Goal: Information Seeking & Learning: Learn about a topic

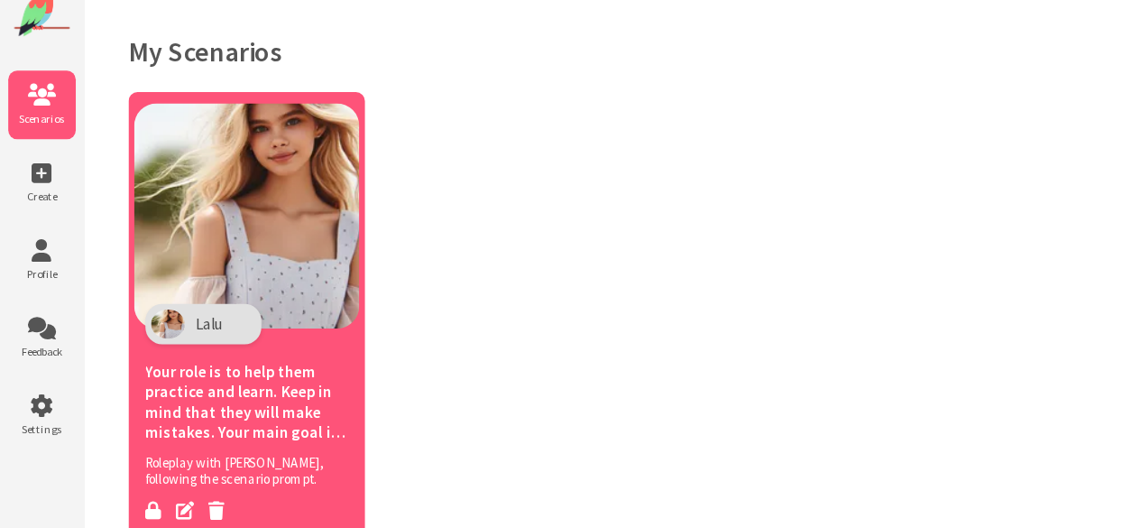
scroll to position [1725, 0]
click at [153, 203] on img at bounding box center [198, 215] width 180 height 180
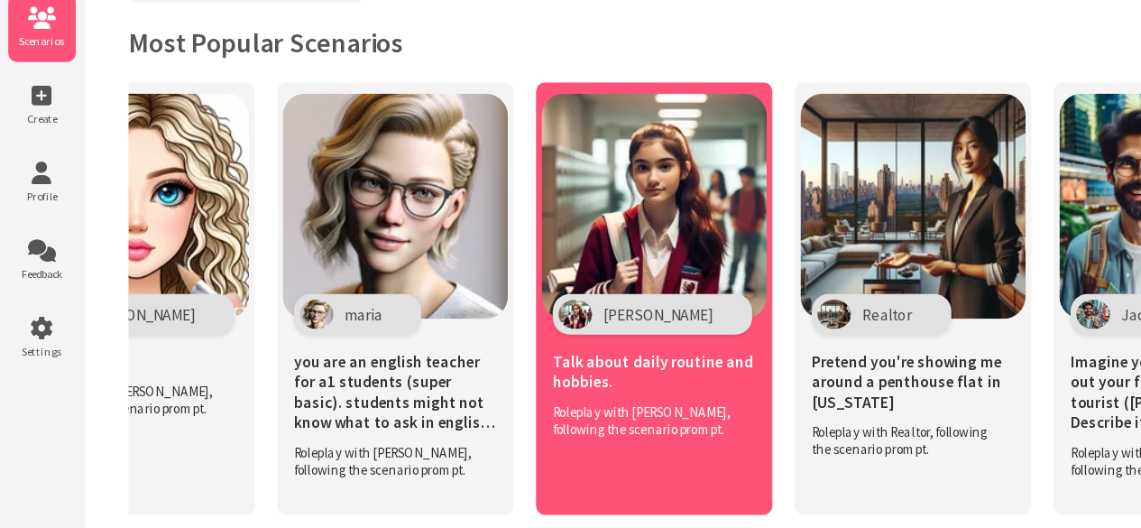
scroll to position [0, 3398]
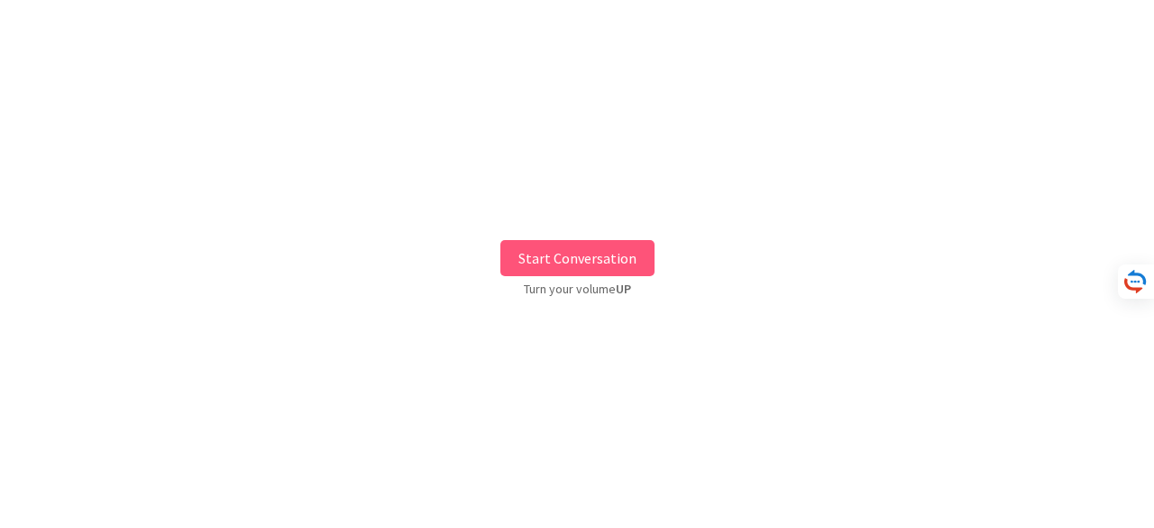
click at [597, 261] on button "Start Conversation" at bounding box center [577, 258] width 154 height 36
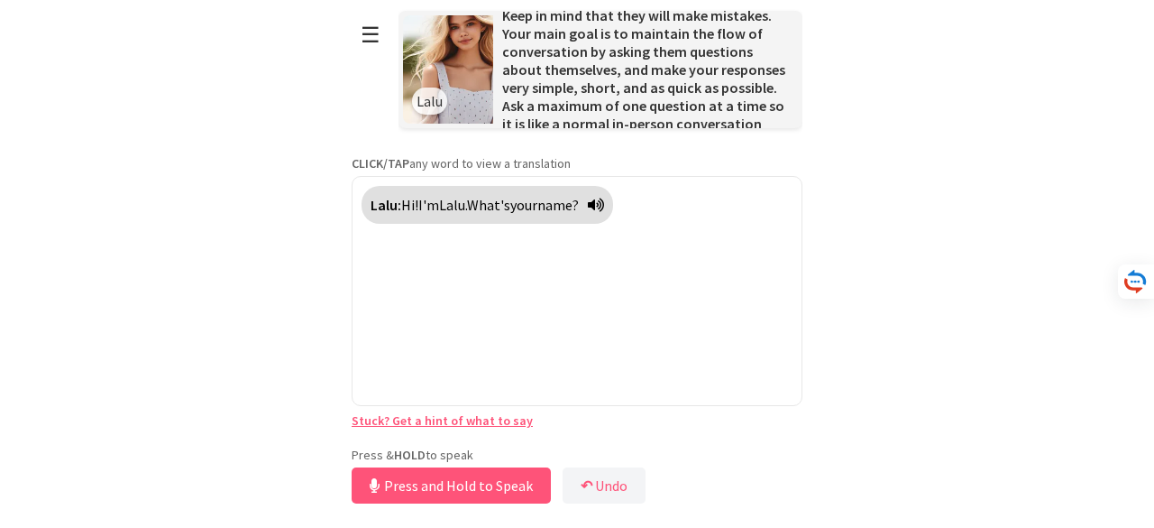
click at [498, 433] on div "**********" at bounding box center [577, 254] width 451 height 508
click at [478, 486] on button "Release to Stop Speaking" at bounding box center [449, 485] width 194 height 36
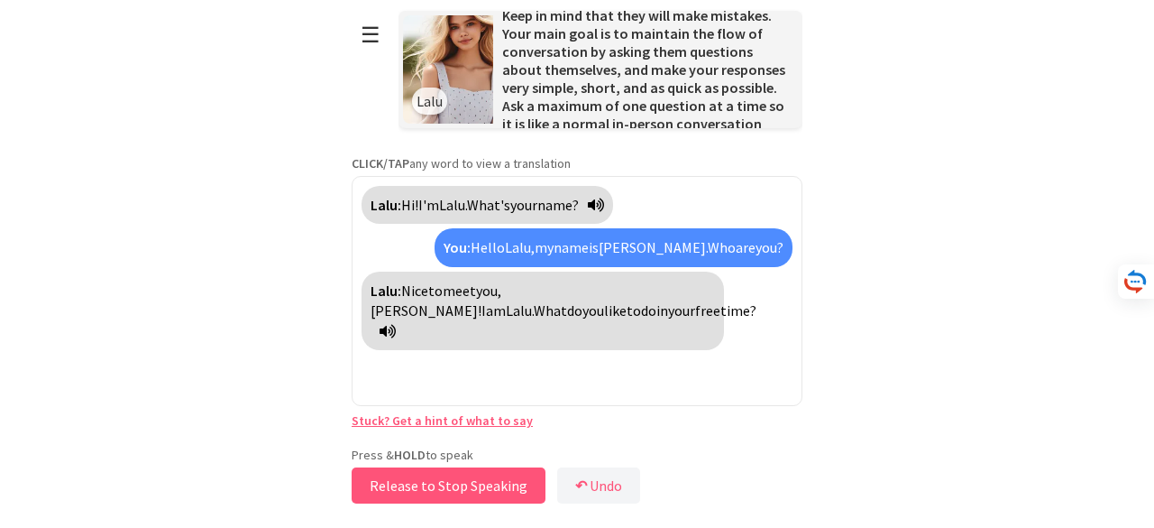
click at [477, 486] on button "Release to Stop Speaking" at bounding box center [449, 485] width 194 height 36
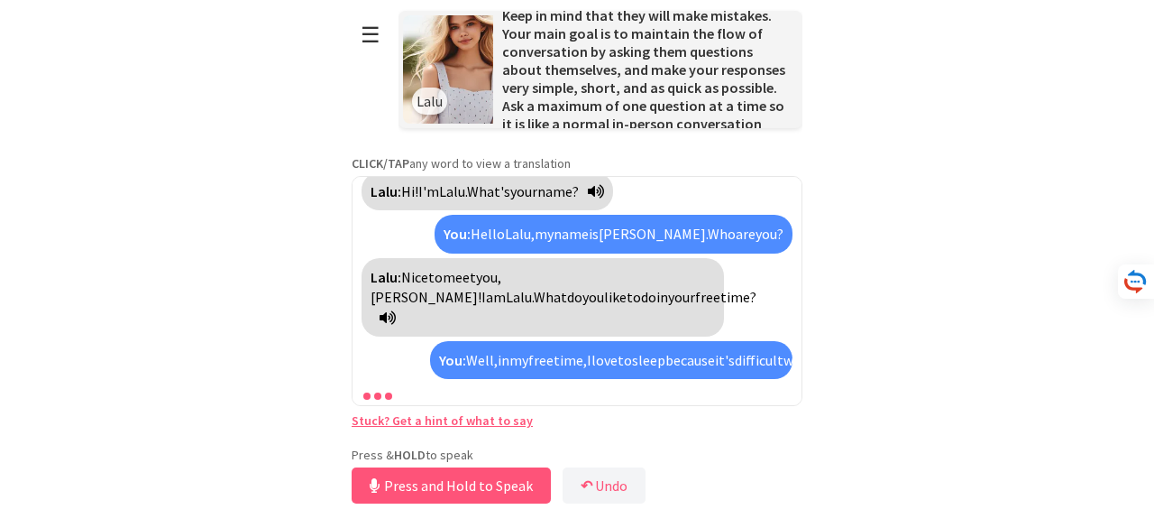
scroll to position [74, 0]
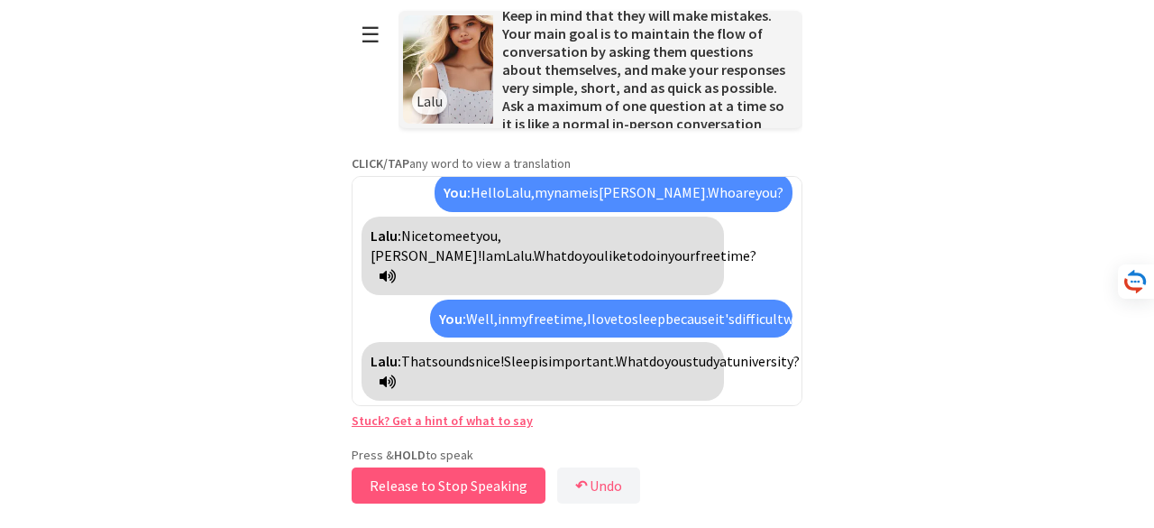
click at [478, 502] on button "Release to Stop Speaking" at bounding box center [449, 485] width 194 height 36
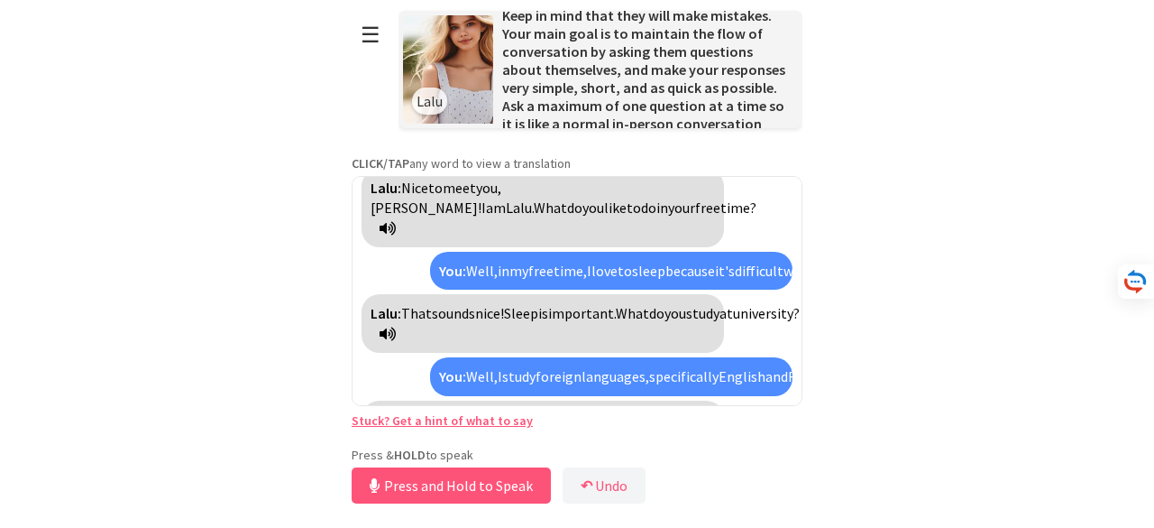
scroll to position [200, 0]
